Goal: Task Accomplishment & Management: Manage account settings

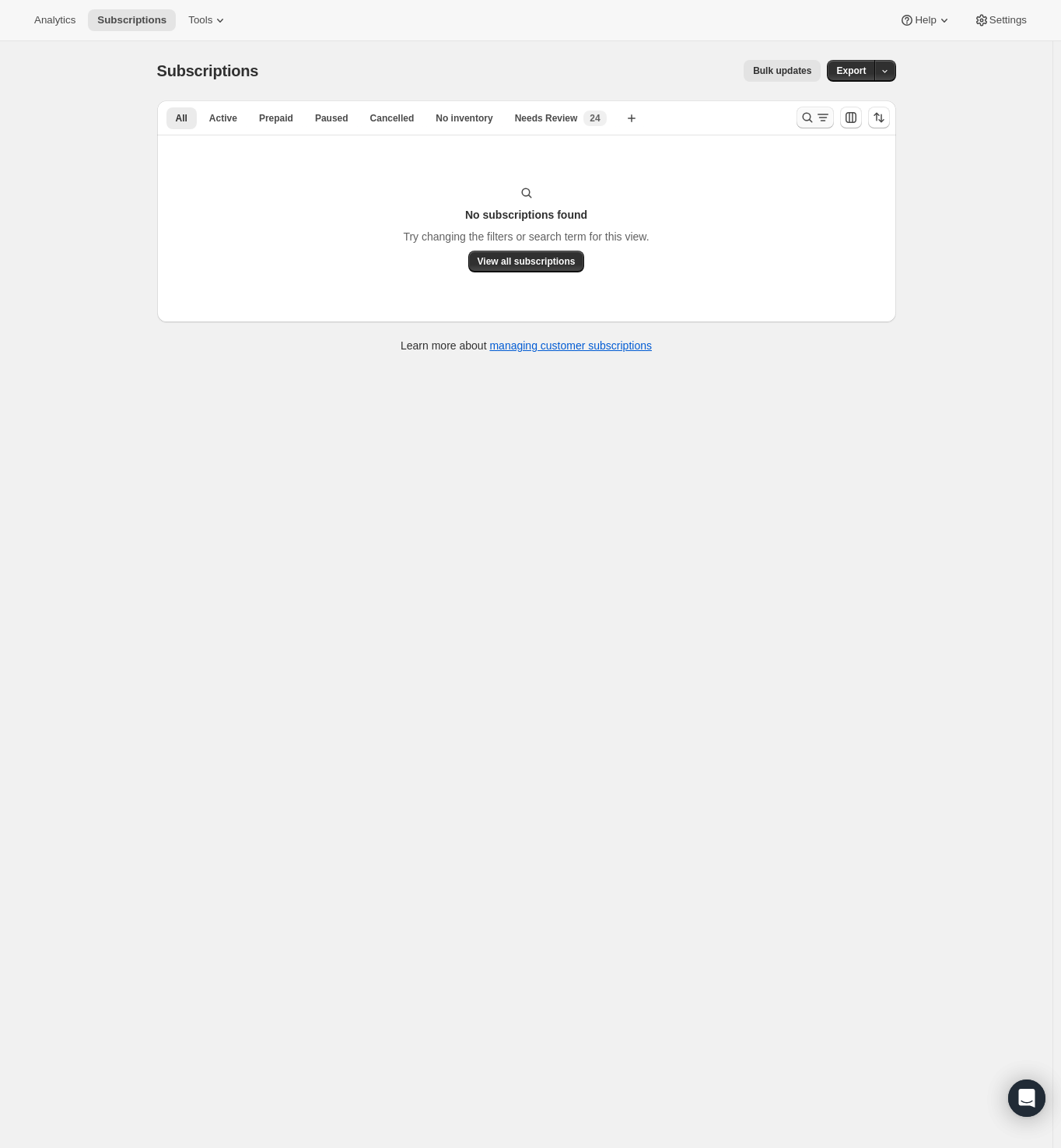
click at [811, 116] on icon "Search and filter results" at bounding box center [807, 117] width 16 height 16
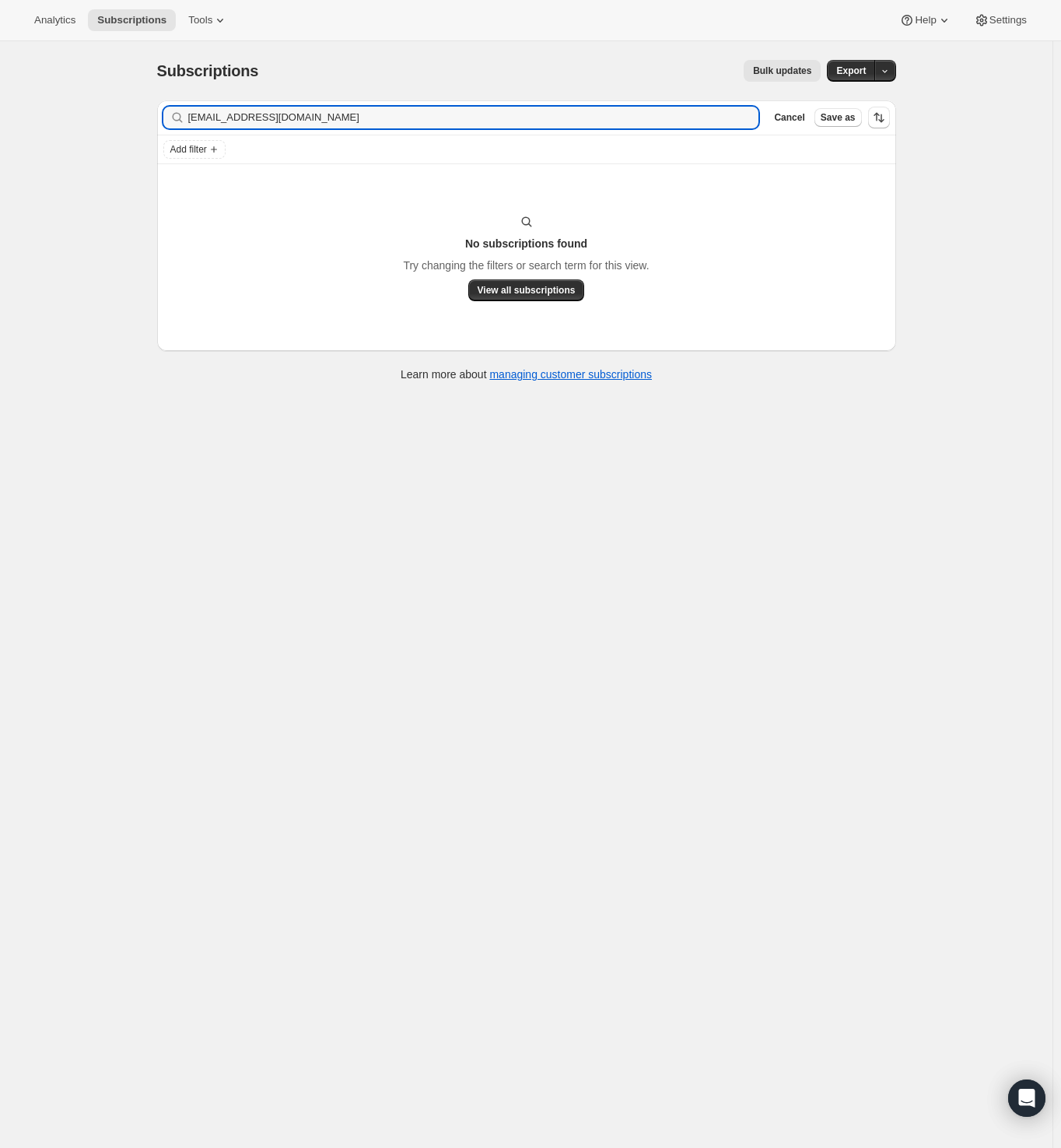
drag, startPoint x: 144, startPoint y: 123, endPoint x: -67, endPoint y: 126, distance: 211.0
click at [0, 126] on html "Analytics Subscriptions Tools Help Settings Skip to content Subscriptions. This…" at bounding box center [530, 574] width 1061 height 1148
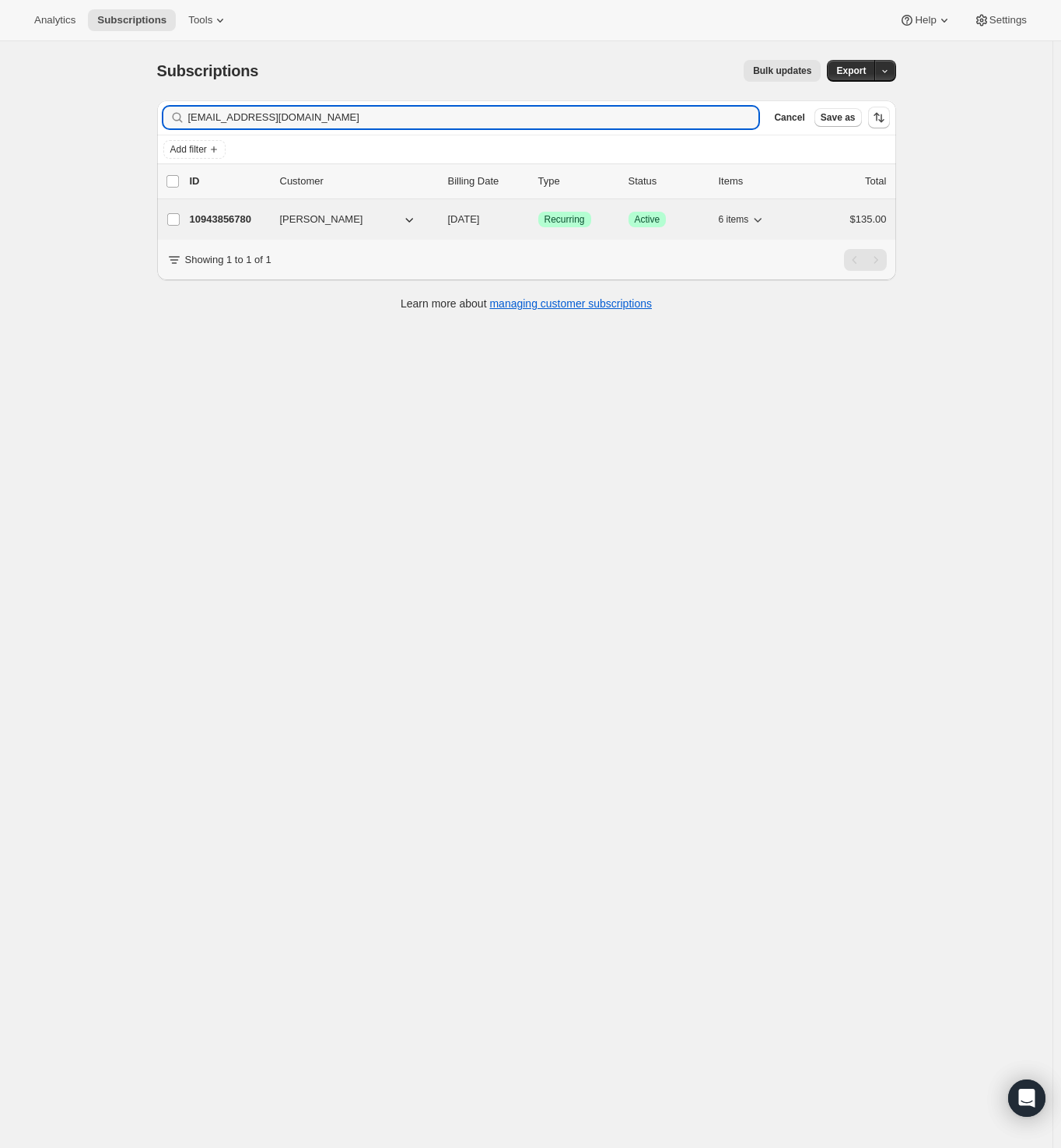
type input "sorrell1148@gmail.com"
click at [247, 215] on p "10943856780" at bounding box center [229, 219] width 78 height 16
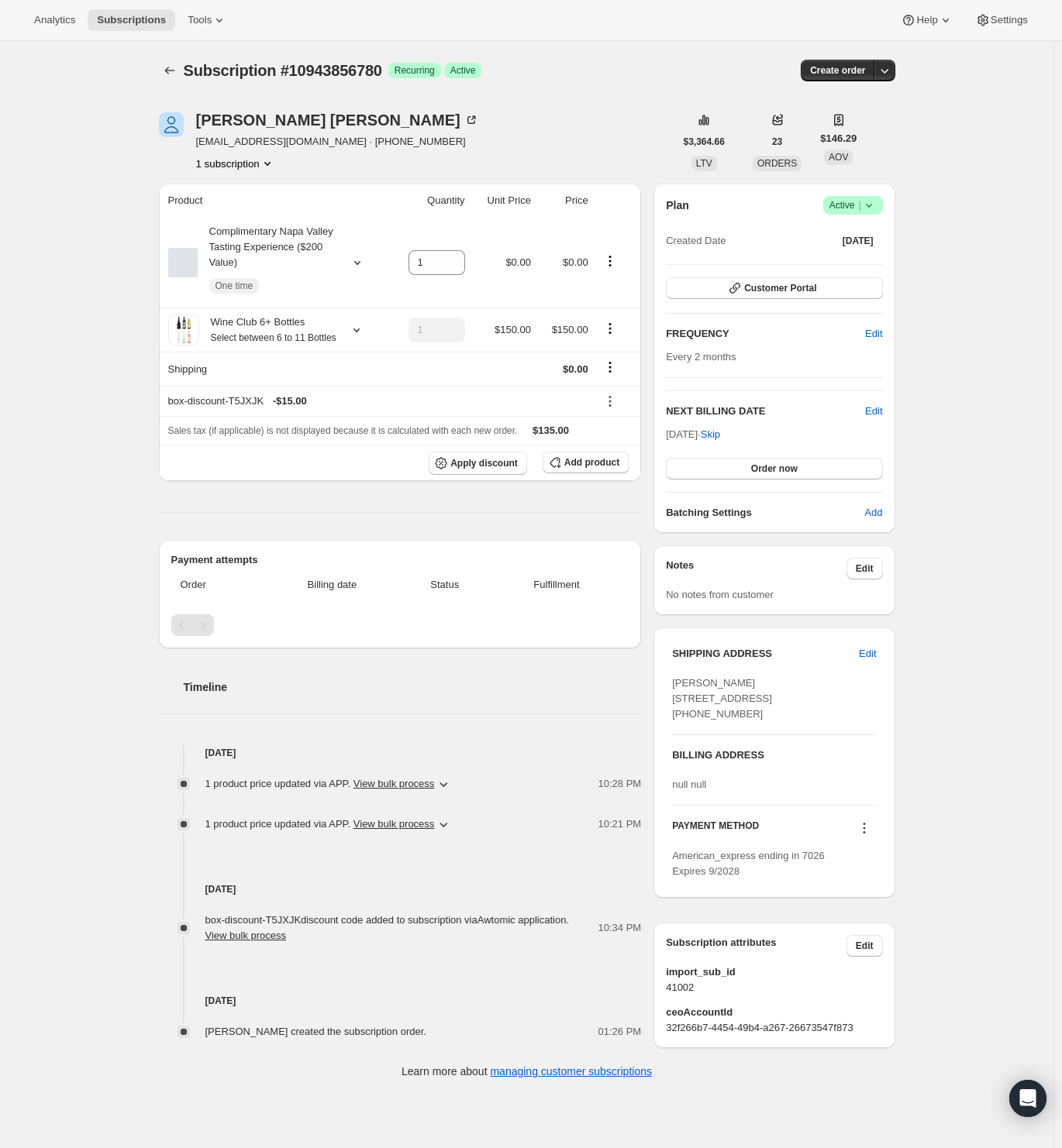
click at [111, 731] on div "Subscription #10943856780. This page is ready Subscription #10943856780 Success…" at bounding box center [526, 568] width 1053 height 1054
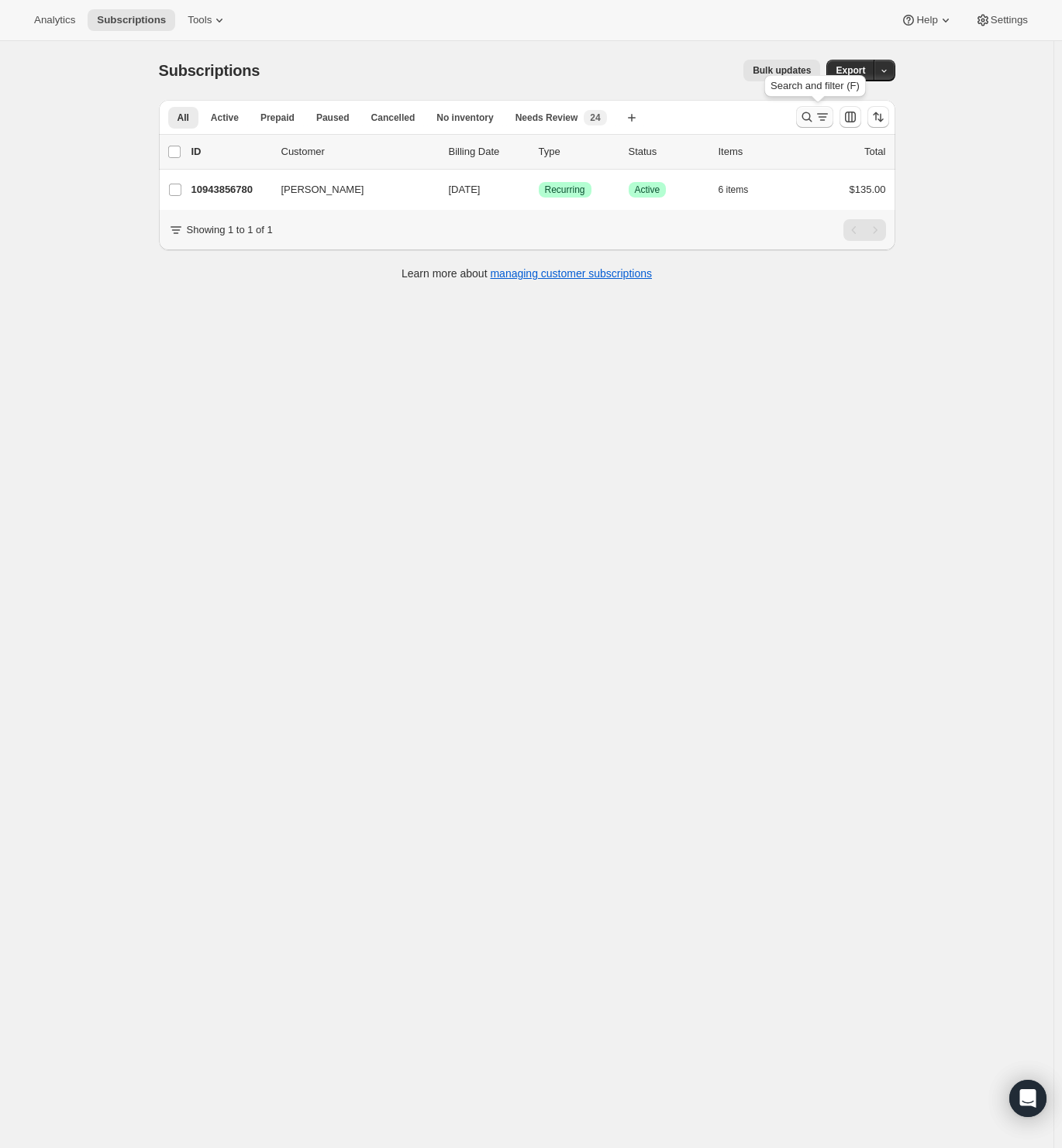
click at [818, 120] on icon "Search and filter results" at bounding box center [822, 116] width 15 height 15
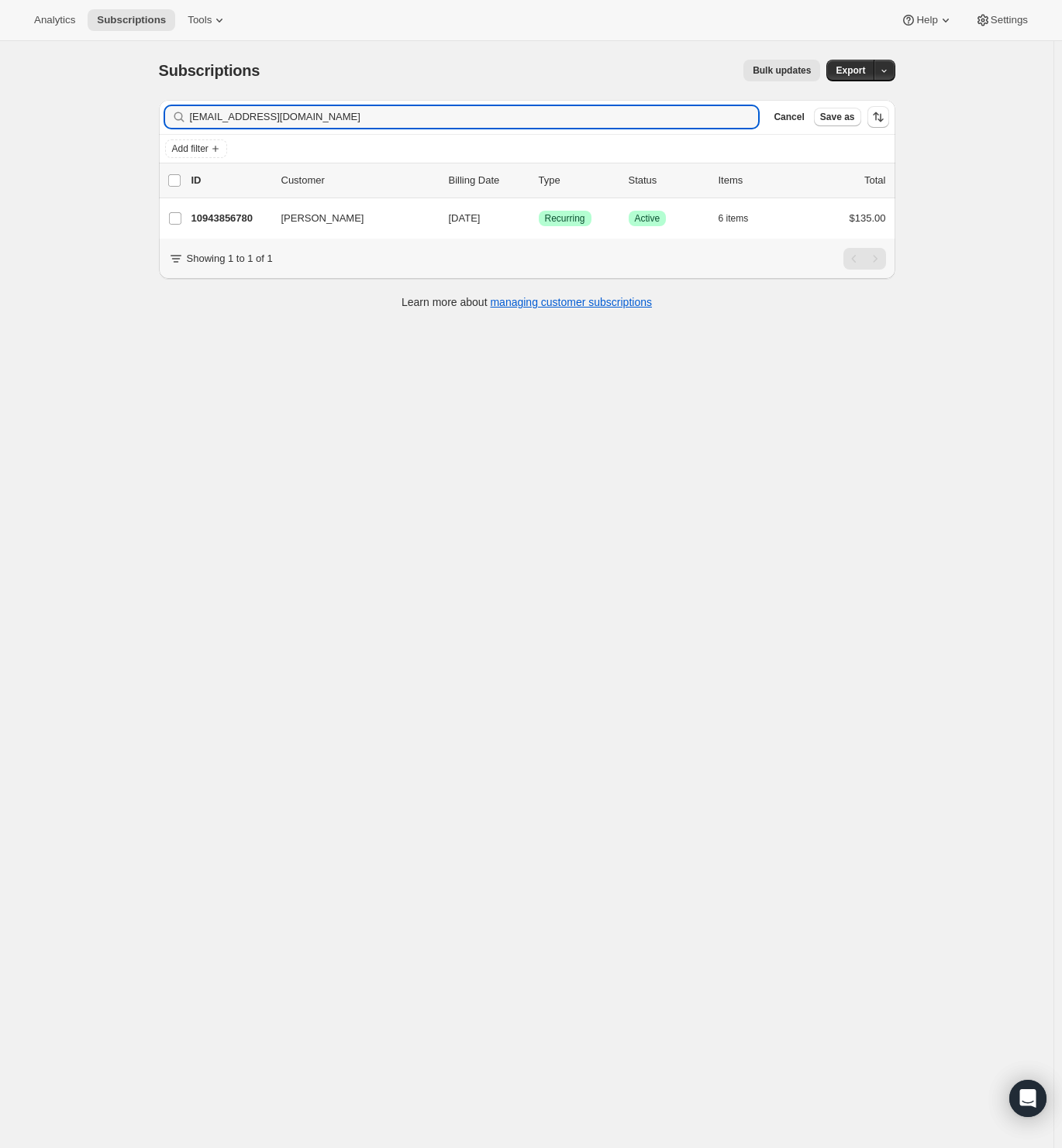
drag, startPoint x: -59, startPoint y: 133, endPoint x: -100, endPoint y: 141, distance: 41.8
click at [0, 141] on html "Analytics Subscriptions Tools Help Settings Skip to content Subscriptions. This…" at bounding box center [531, 574] width 1062 height 1148
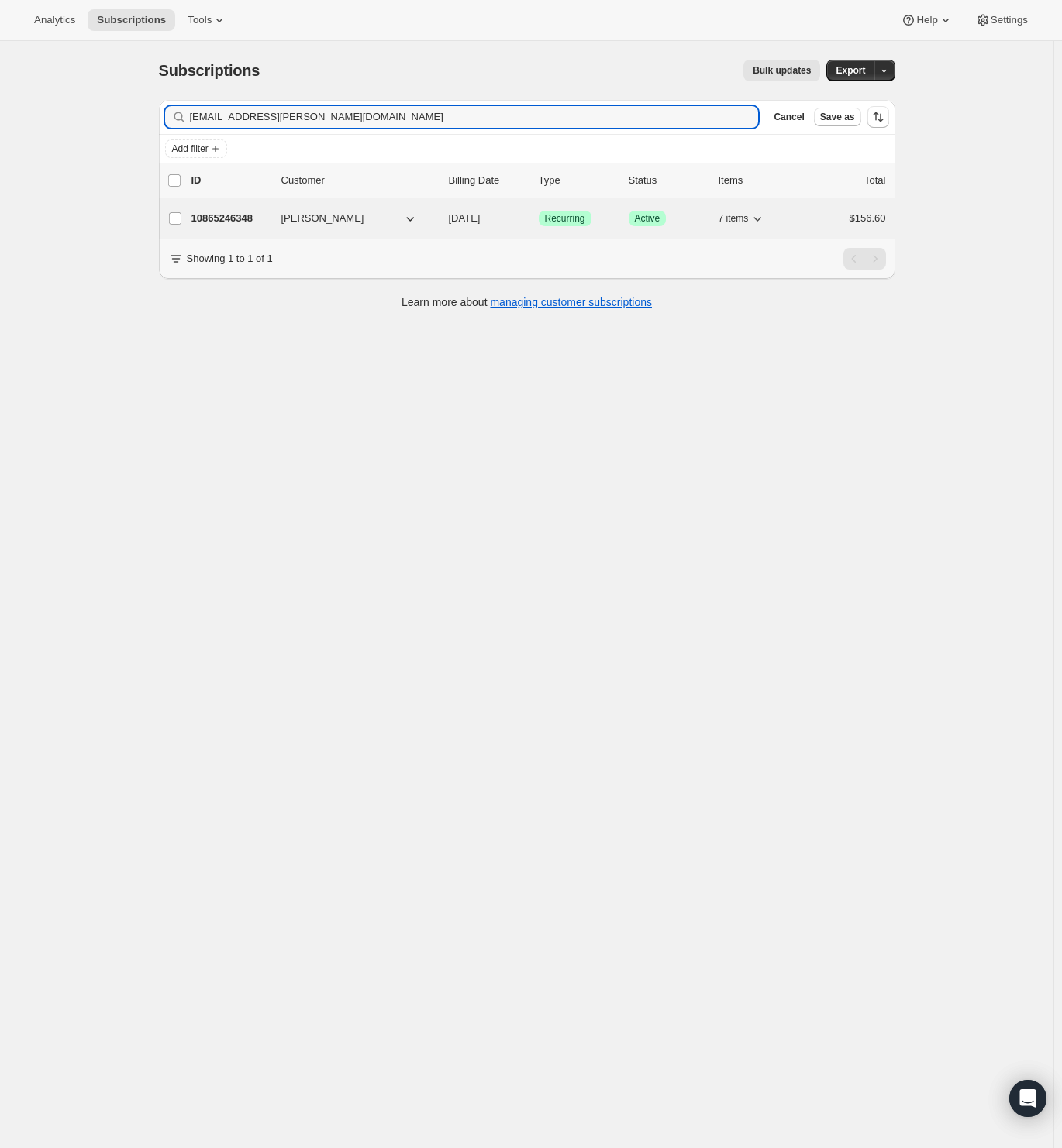
type input "calah.marquardt@gmail.com"
click at [238, 212] on p "10865246348" at bounding box center [229, 218] width 77 height 15
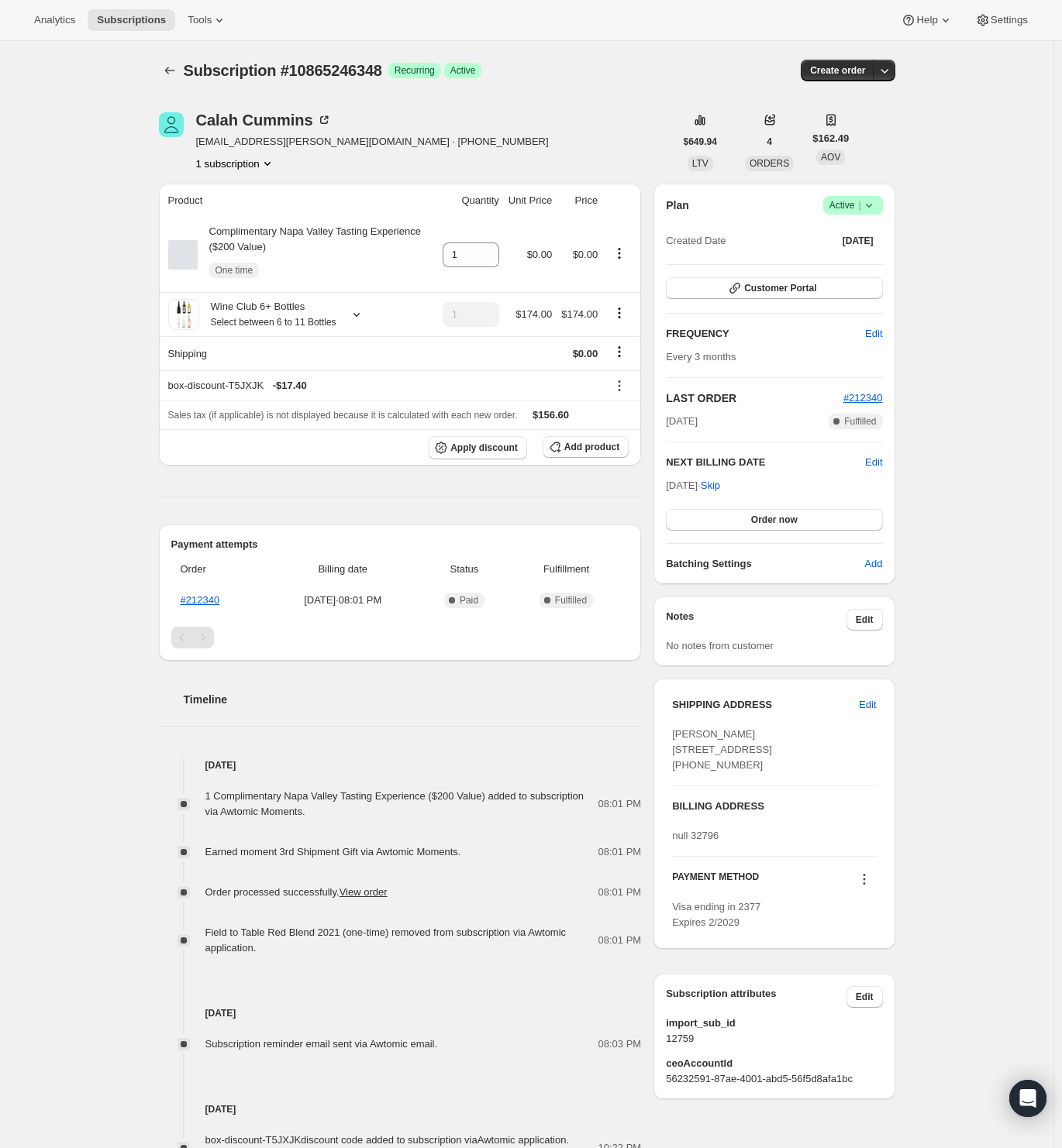
click at [869, 206] on icon at bounding box center [868, 205] width 15 height 15
click at [849, 261] on span "Cancel subscription" at bounding box center [851, 261] width 88 height 11
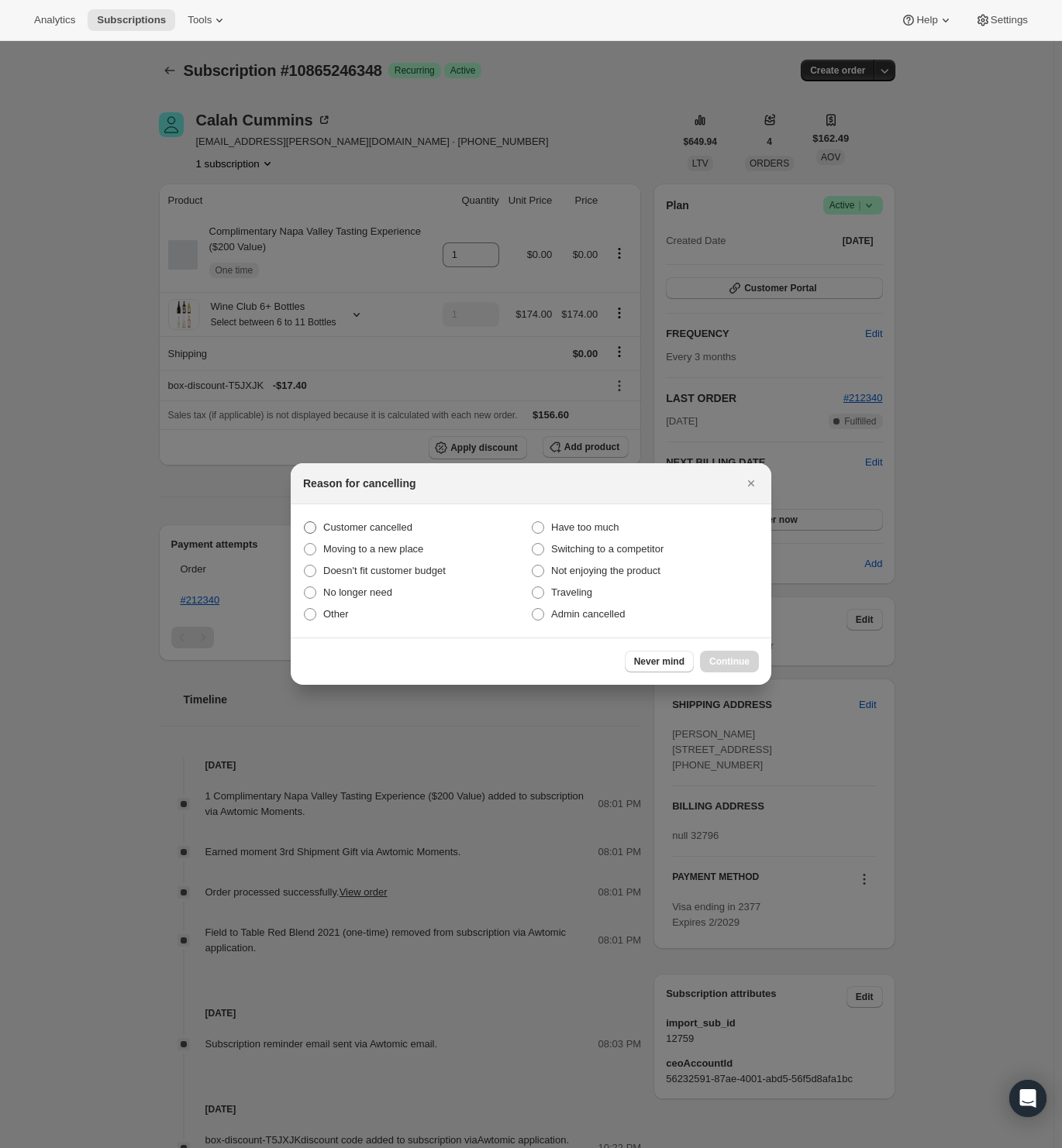
click at [390, 524] on span "Customer cancelled" at bounding box center [368, 527] width 89 height 11
click at [305, 522] on input "Customer cancelled" at bounding box center [304, 521] width 1 height 1
radio input "true"
drag, startPoint x: 729, startPoint y: 665, endPoint x: 729, endPoint y: 681, distance: 16.0
click at [729, 666] on span "Continue" at bounding box center [729, 661] width 41 height 12
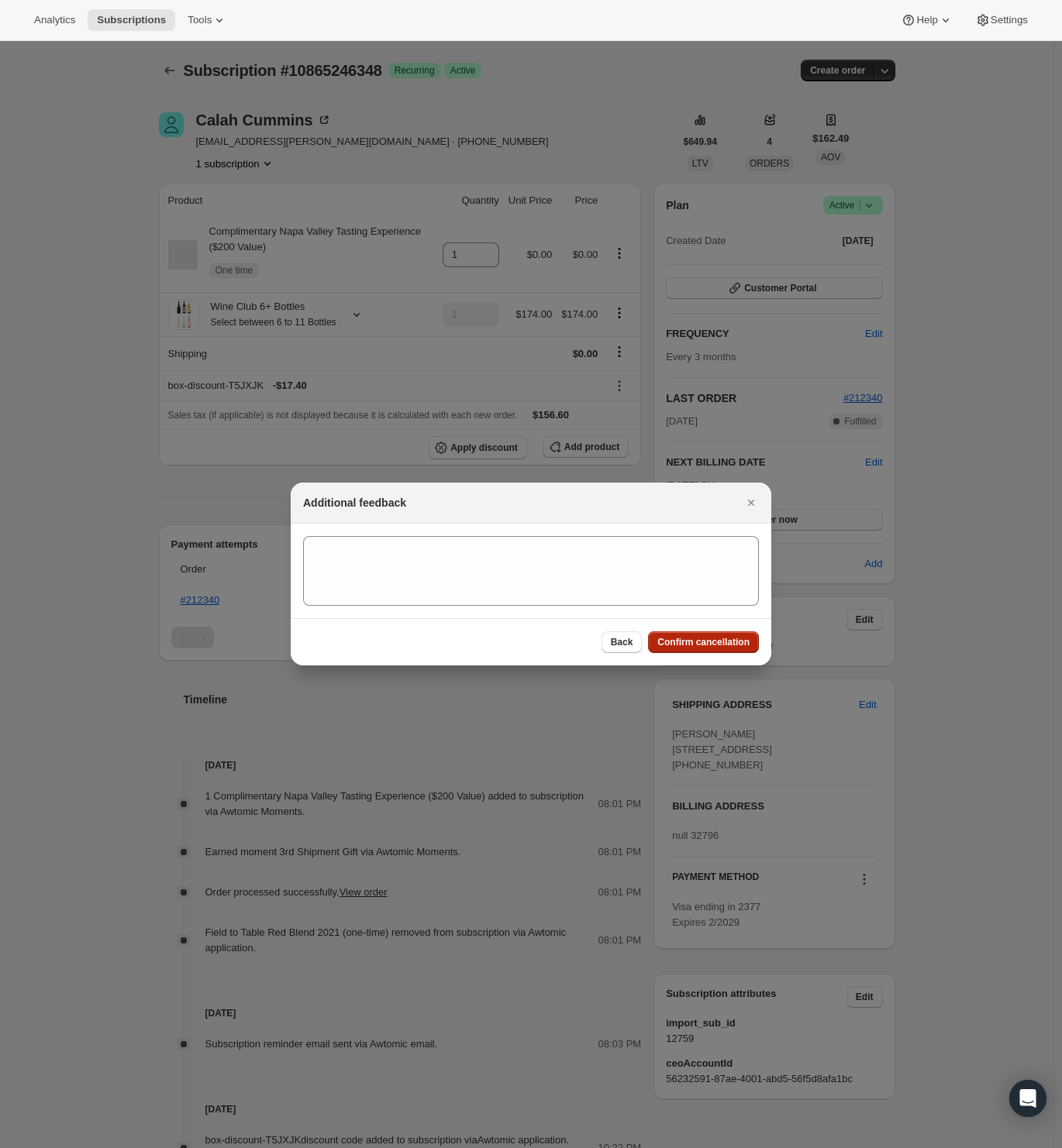
click at [725, 650] on button "Confirm cancellation" at bounding box center [703, 642] width 111 height 22
